Goal: Check status: Check status

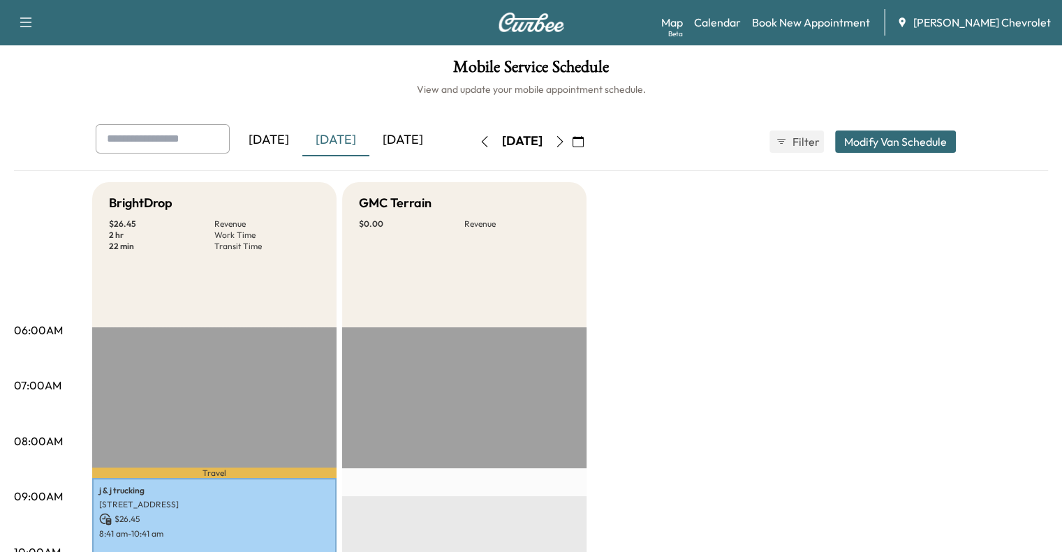
click at [369, 145] on div "[DATE]" at bounding box center [402, 140] width 67 height 32
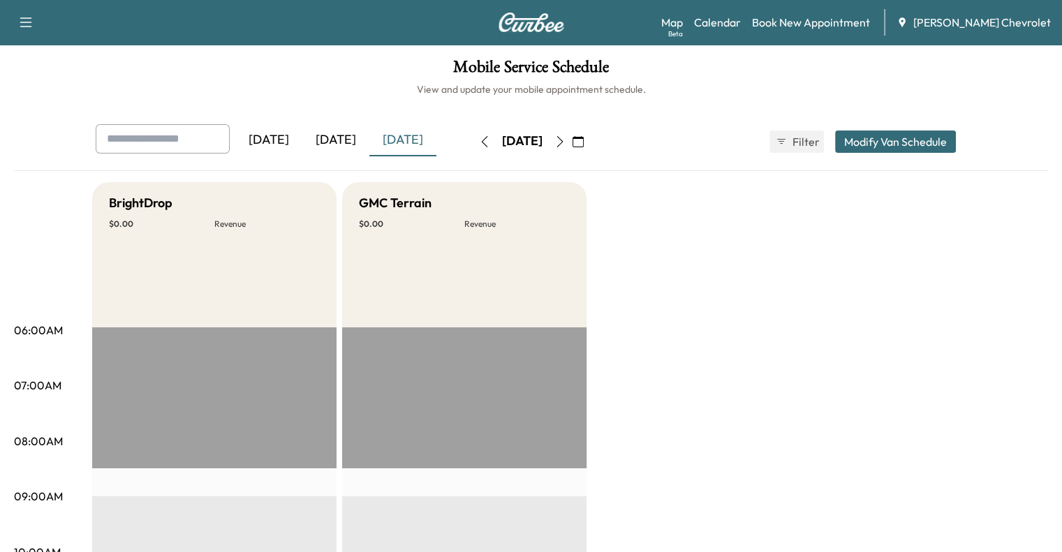
click at [302, 137] on div "[DATE]" at bounding box center [335, 140] width 67 height 32
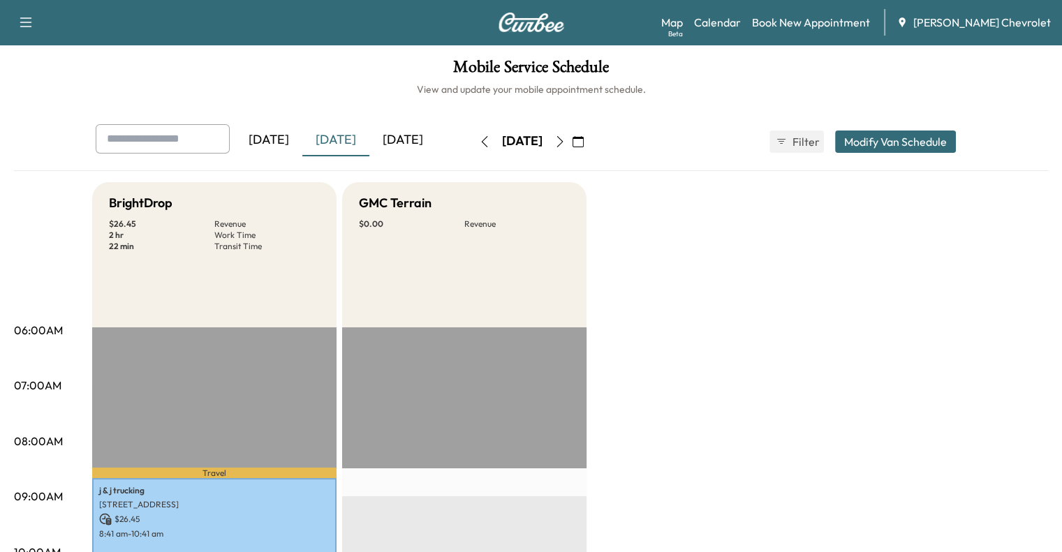
click at [369, 136] on div "[DATE]" at bounding box center [402, 140] width 67 height 32
